Goal: Navigation & Orientation: Find specific page/section

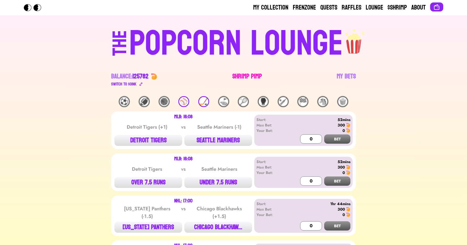
click at [254, 80] on link "Shrimp Pimp" at bounding box center [246, 79] width 29 height 15
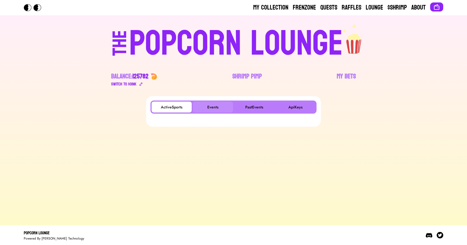
click at [222, 108] on button "Events" at bounding box center [213, 107] width 40 height 11
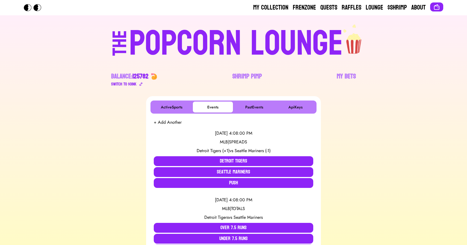
click at [150, 32] on div "POPCORN LOUNGE" at bounding box center [236, 43] width 214 height 35
